Goal: Find specific page/section: Find specific page/section

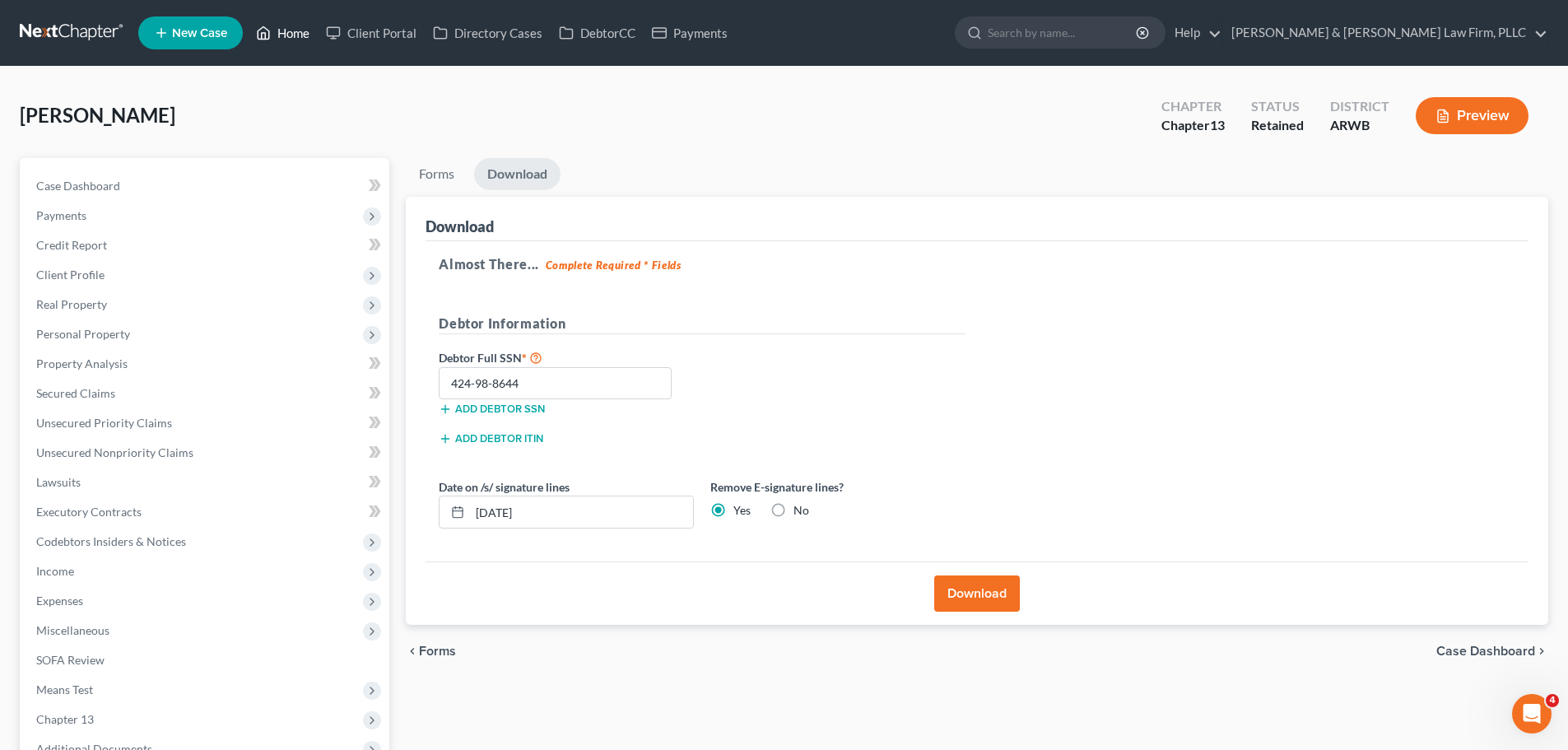
click at [270, 41] on icon at bounding box center [263, 32] width 15 height 20
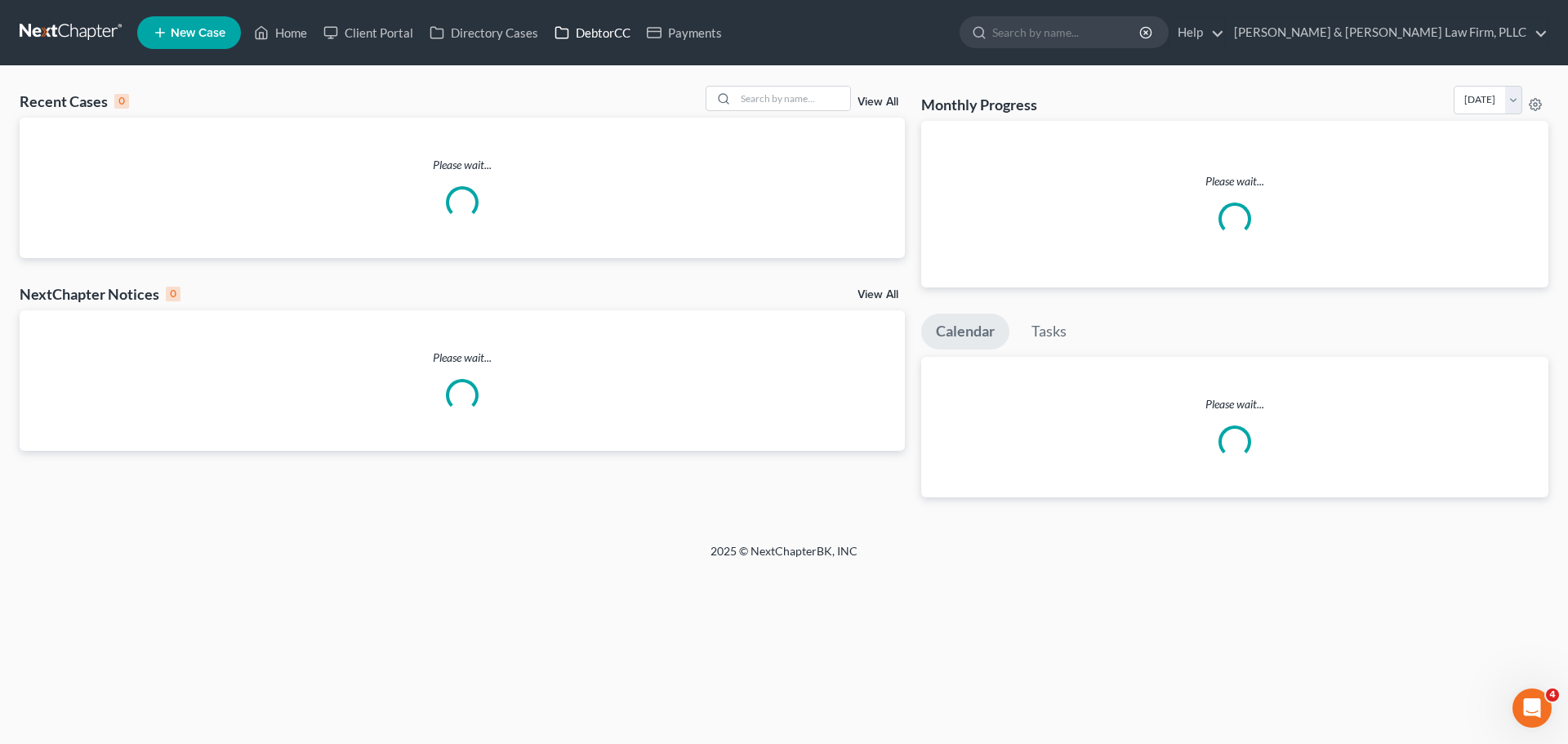
click at [578, 42] on link "DebtorCC" at bounding box center [592, 32] width 93 height 29
